Goal: Find contact information: Find contact information

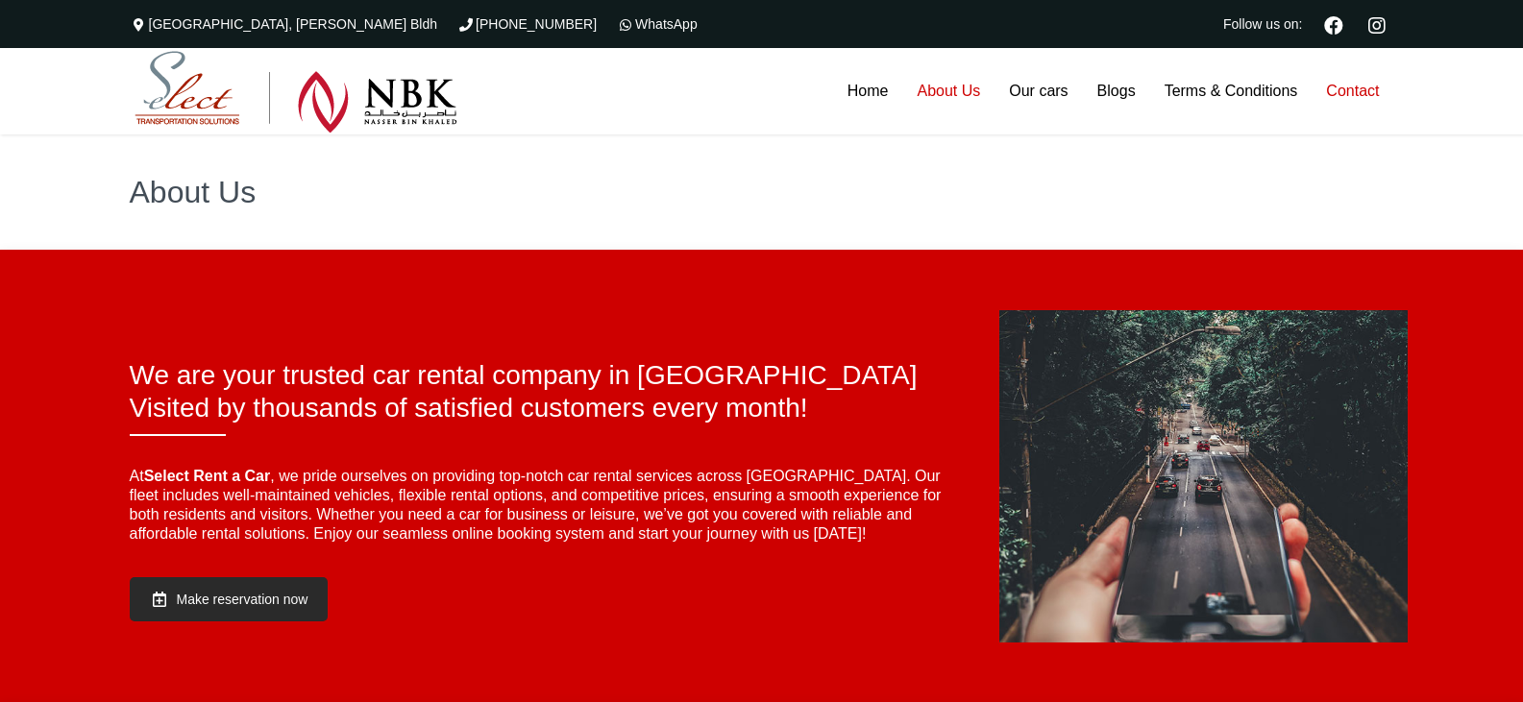
click at [1327, 96] on link "Contact" at bounding box center [1352, 91] width 82 height 86
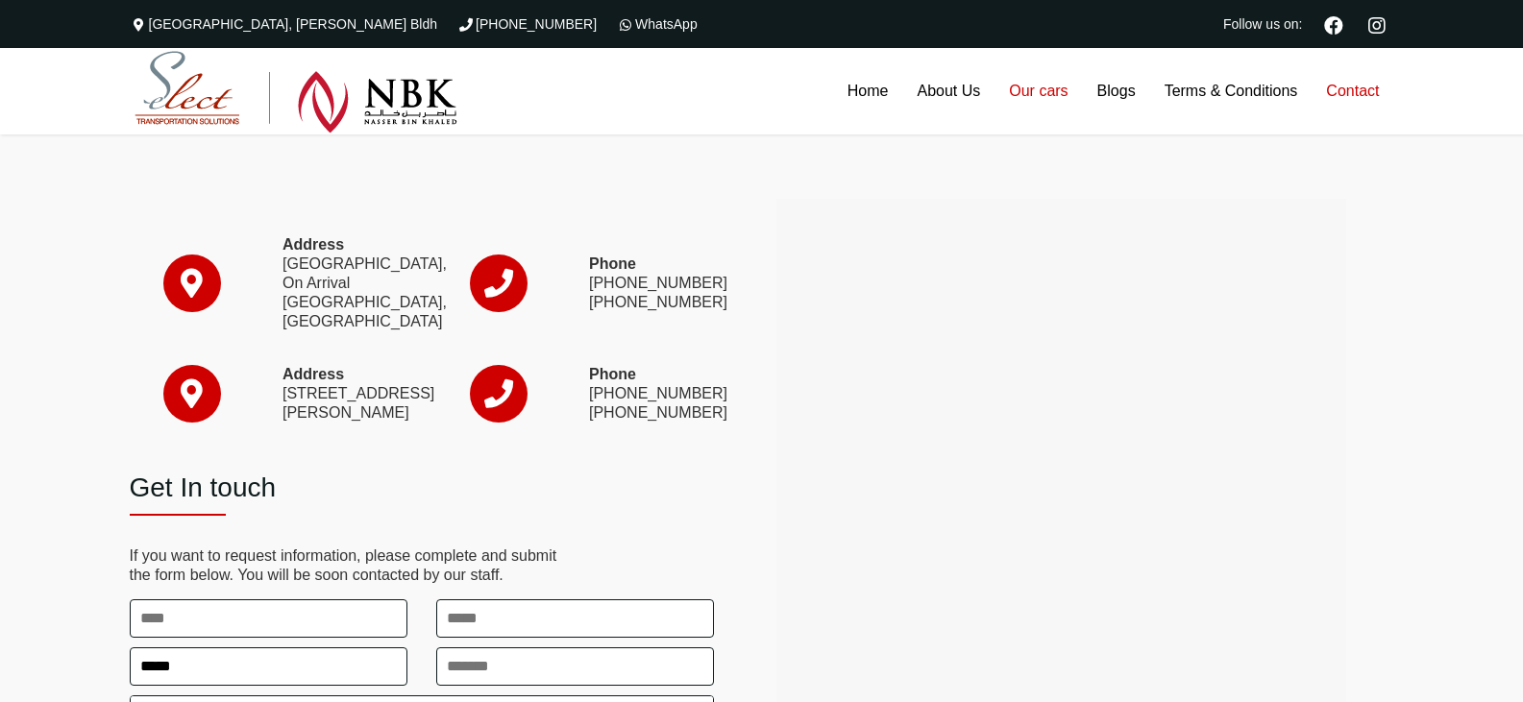
click at [1040, 89] on link "Our cars" at bounding box center [1037, 91] width 87 height 86
